Goal: Browse casually

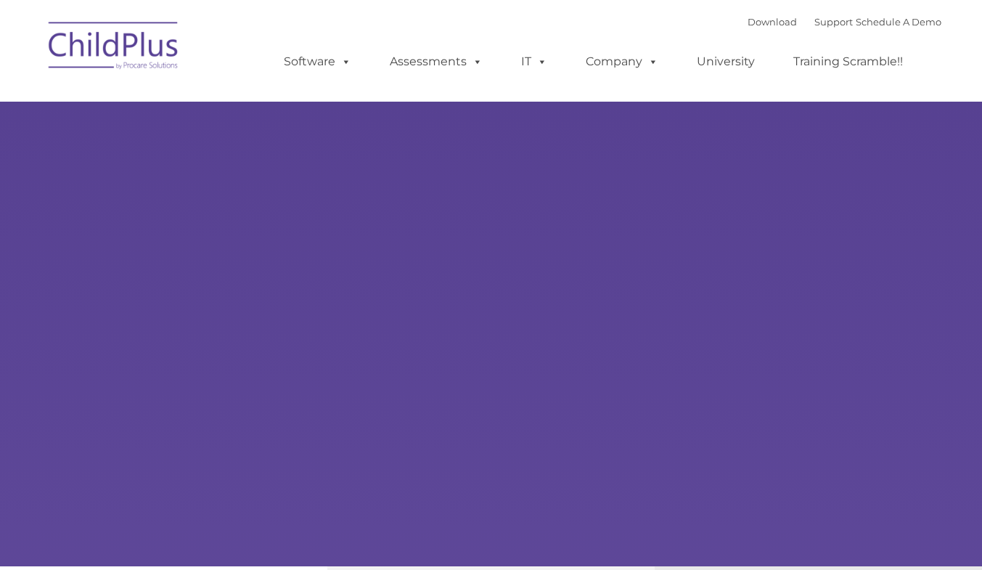
select select "MEDIUM"
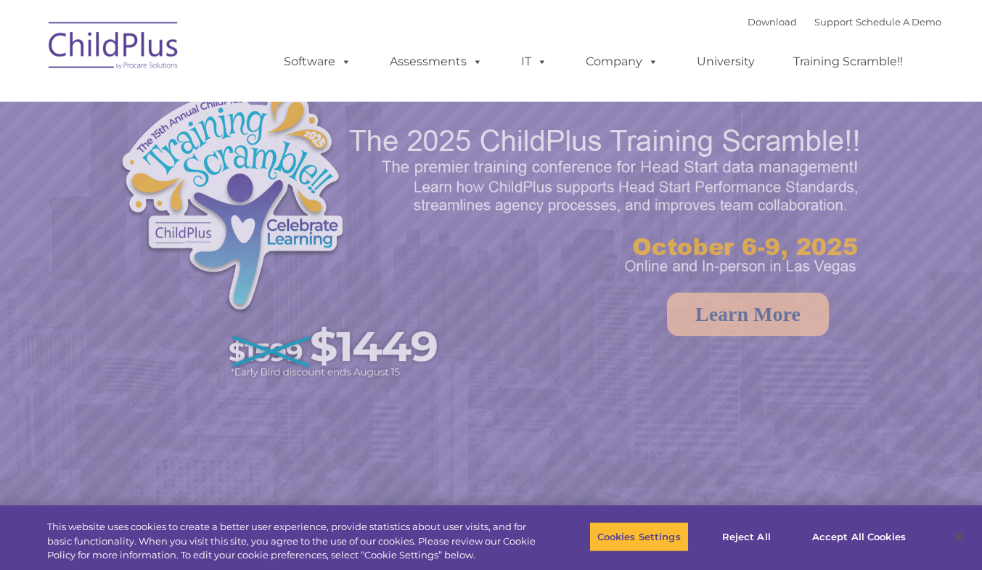
select select "MEDIUM"
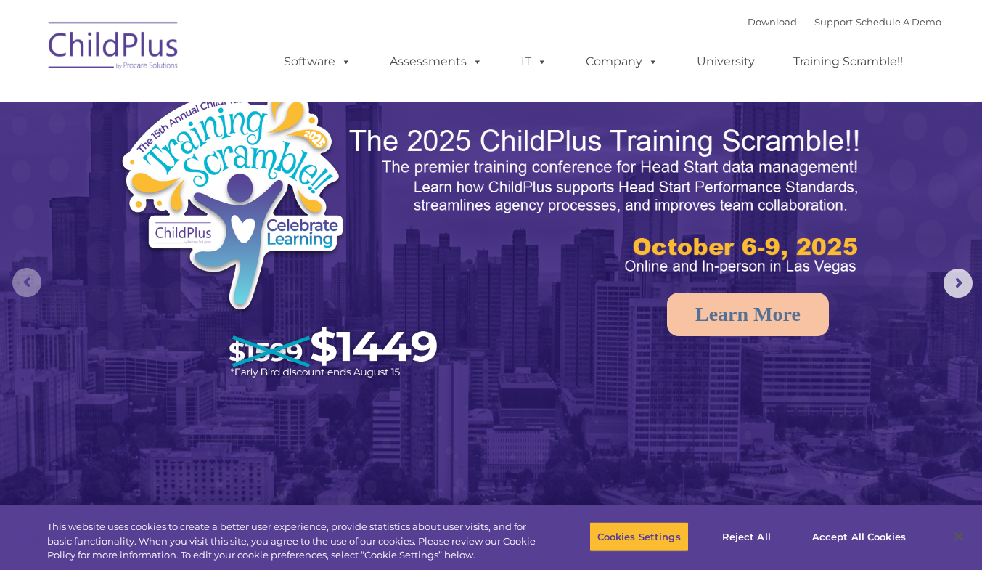
click at [24, 282] on rs-arrow at bounding box center [26, 282] width 29 height 29
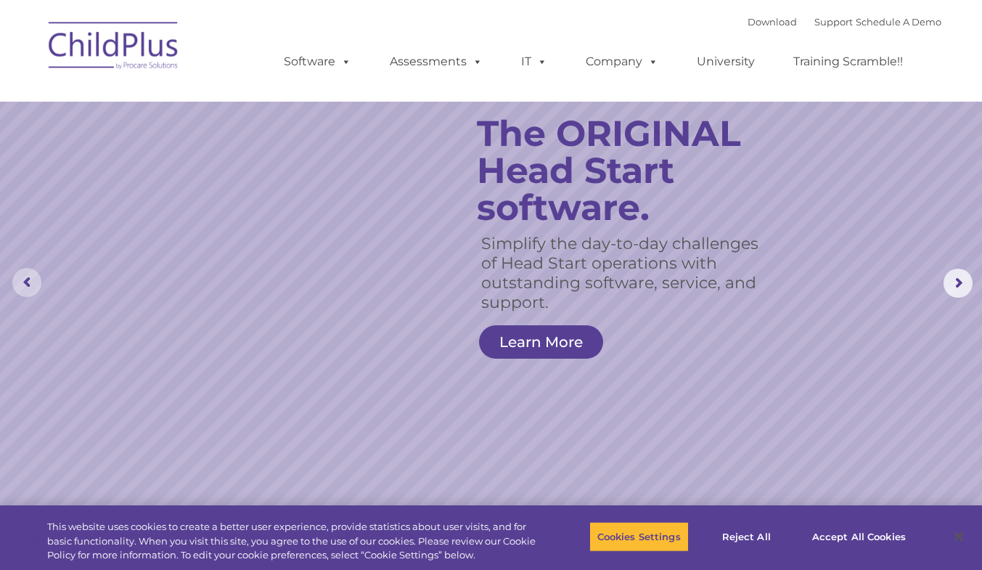
click at [28, 283] on rs-arrow at bounding box center [26, 282] width 29 height 29
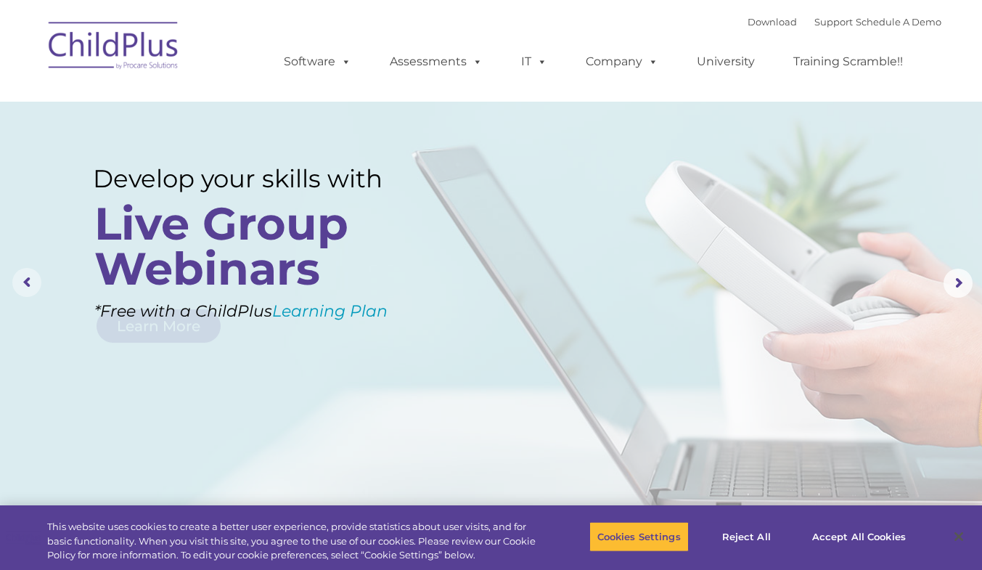
click at [28, 283] on rs-arrow at bounding box center [26, 282] width 29 height 29
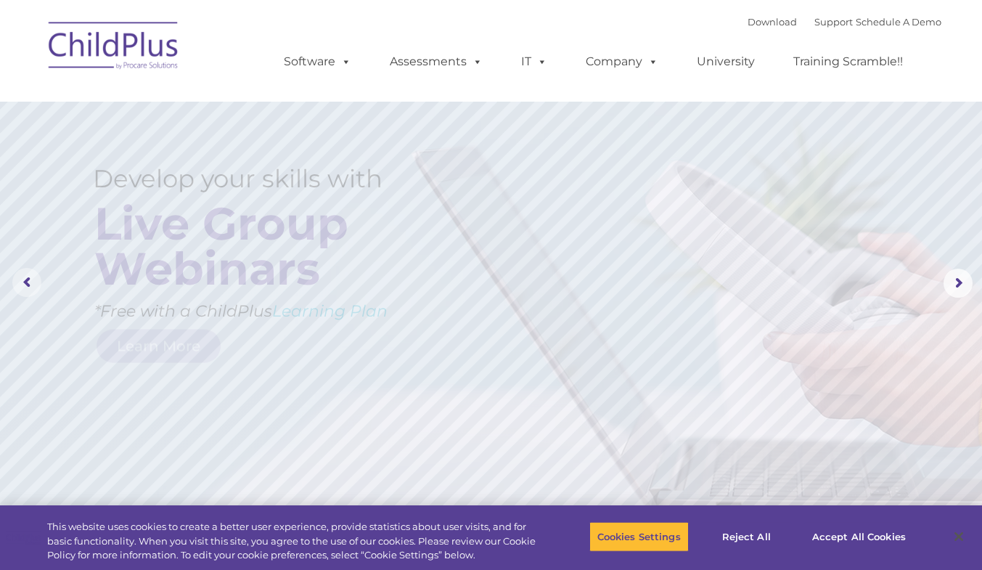
click at [28, 283] on rs-arrow at bounding box center [26, 282] width 29 height 29
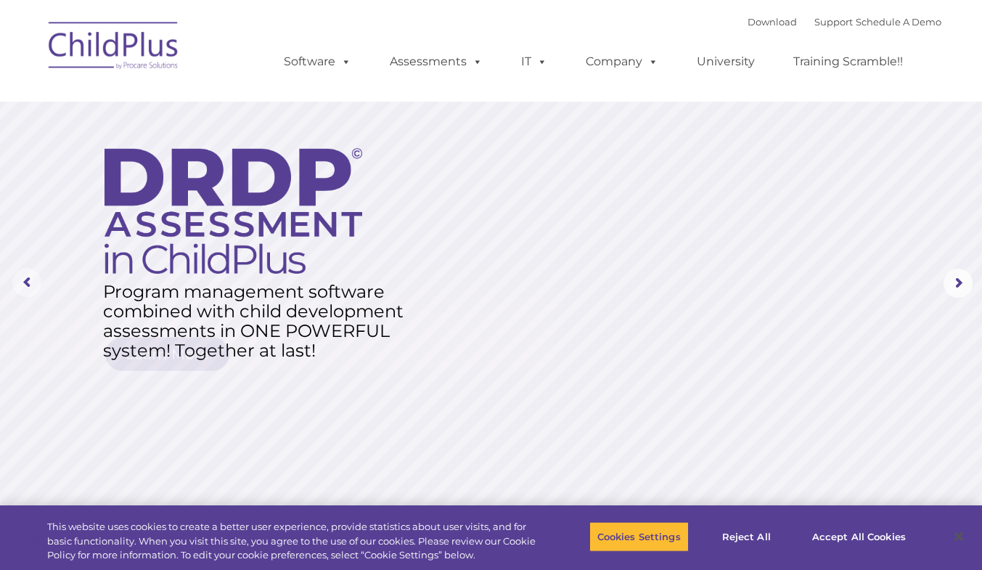
click at [28, 283] on rs-arrow at bounding box center [26, 282] width 29 height 29
